Goal: Information Seeking & Learning: Learn about a topic

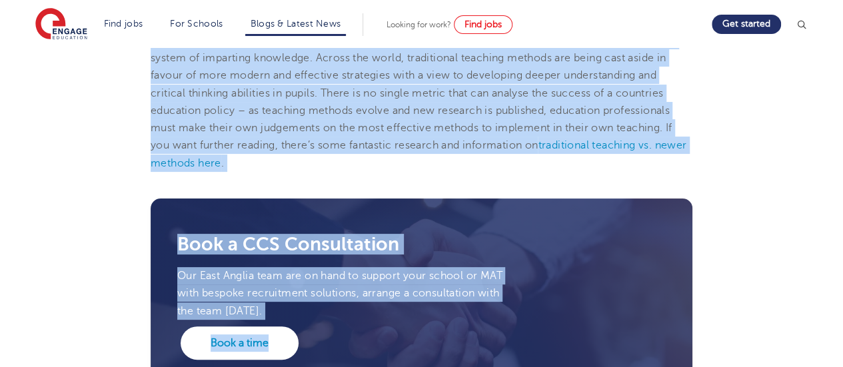
scroll to position [2615, 0]
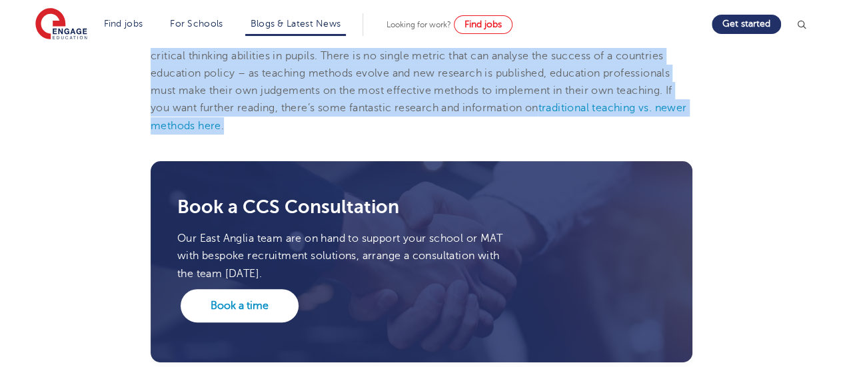
drag, startPoint x: 147, startPoint y: 133, endPoint x: 344, endPoint y: 106, distance: 199.1
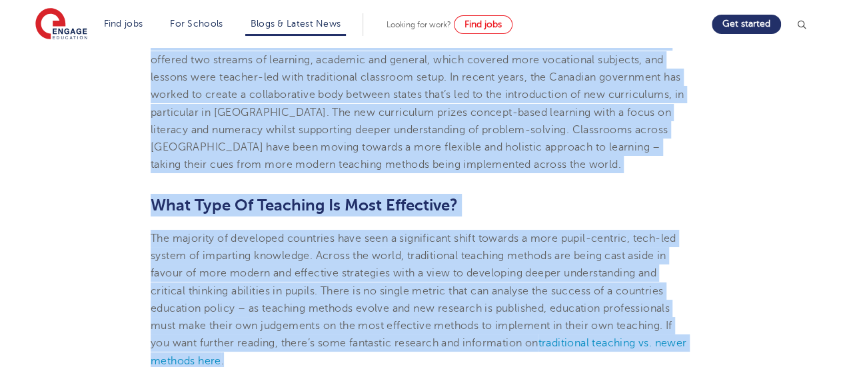
scroll to position [2379, 0]
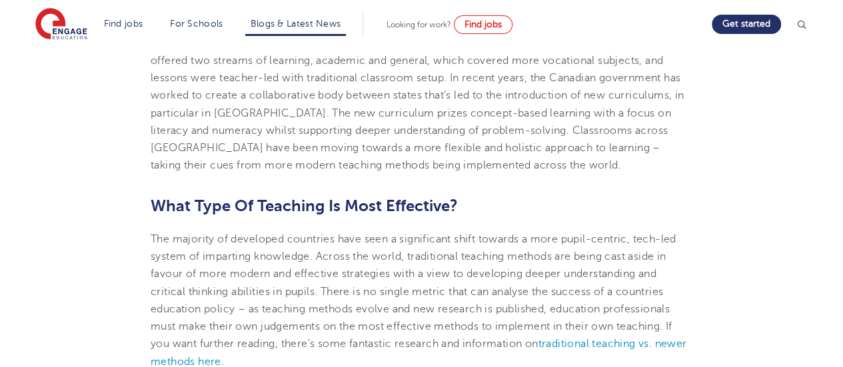
drag, startPoint x: 520, startPoint y: 141, endPoint x: 340, endPoint y: 135, distance: 180.7
drag, startPoint x: 340, startPoint y: 135, endPoint x: 283, endPoint y: 149, distance: 59.0
click at [283, 149] on span "The Canadian education system places the responsibility for deciding curriculum…" at bounding box center [417, 95] width 533 height 152
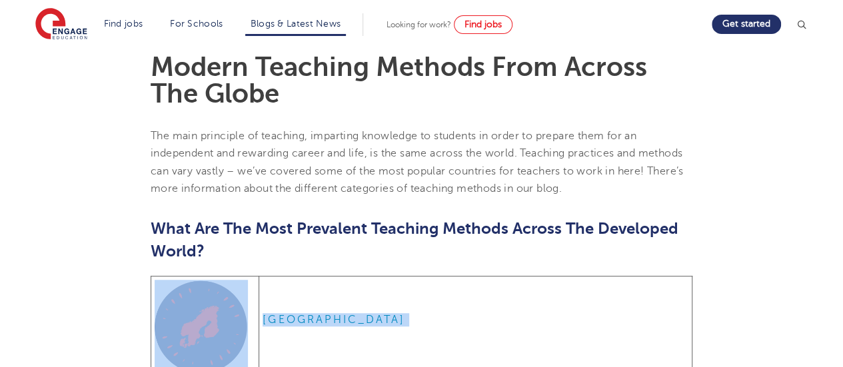
scroll to position [378, 0]
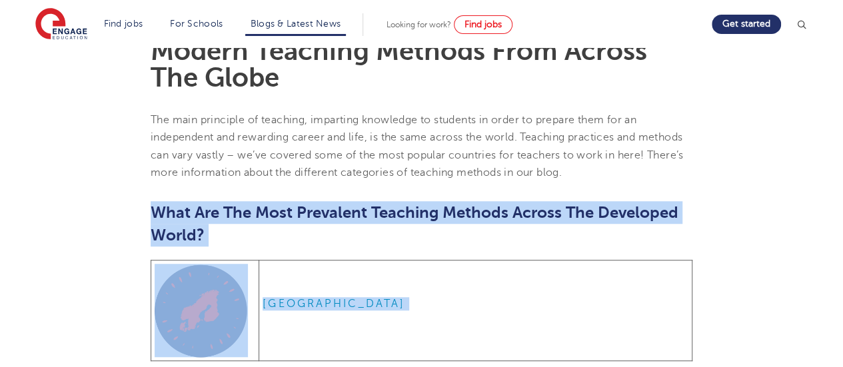
drag, startPoint x: 516, startPoint y: 142, endPoint x: 153, endPoint y: 210, distance: 368.8
copy section "Lore Ips Dol Sita Consectet Adipisci Elitsed Doeius Tem Incididun Utlab? ETDOLO…"
